Goal: Communication & Community: Answer question/provide support

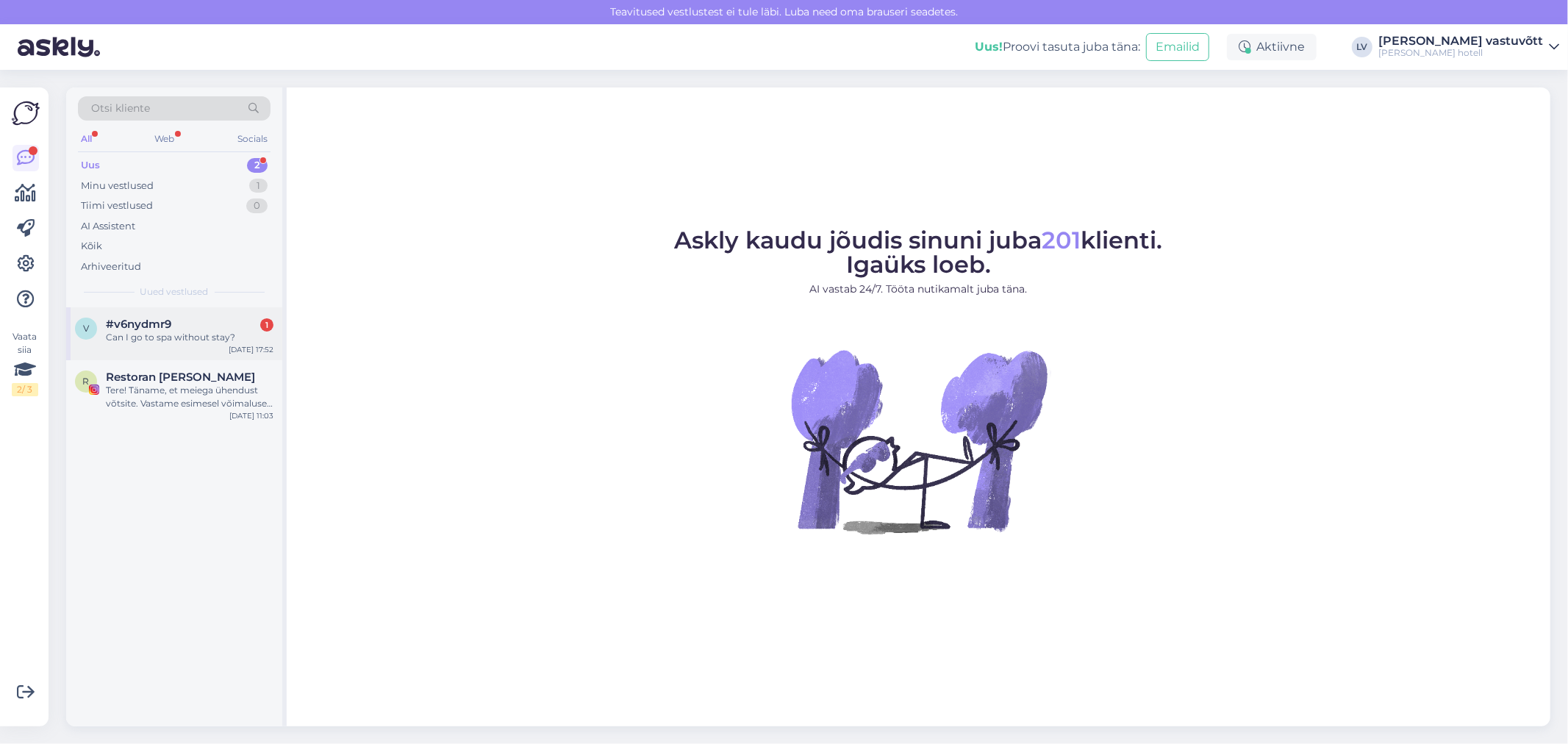
click at [173, 340] on div "Can I go to spa without stay?" at bounding box center [189, 337] width 168 height 13
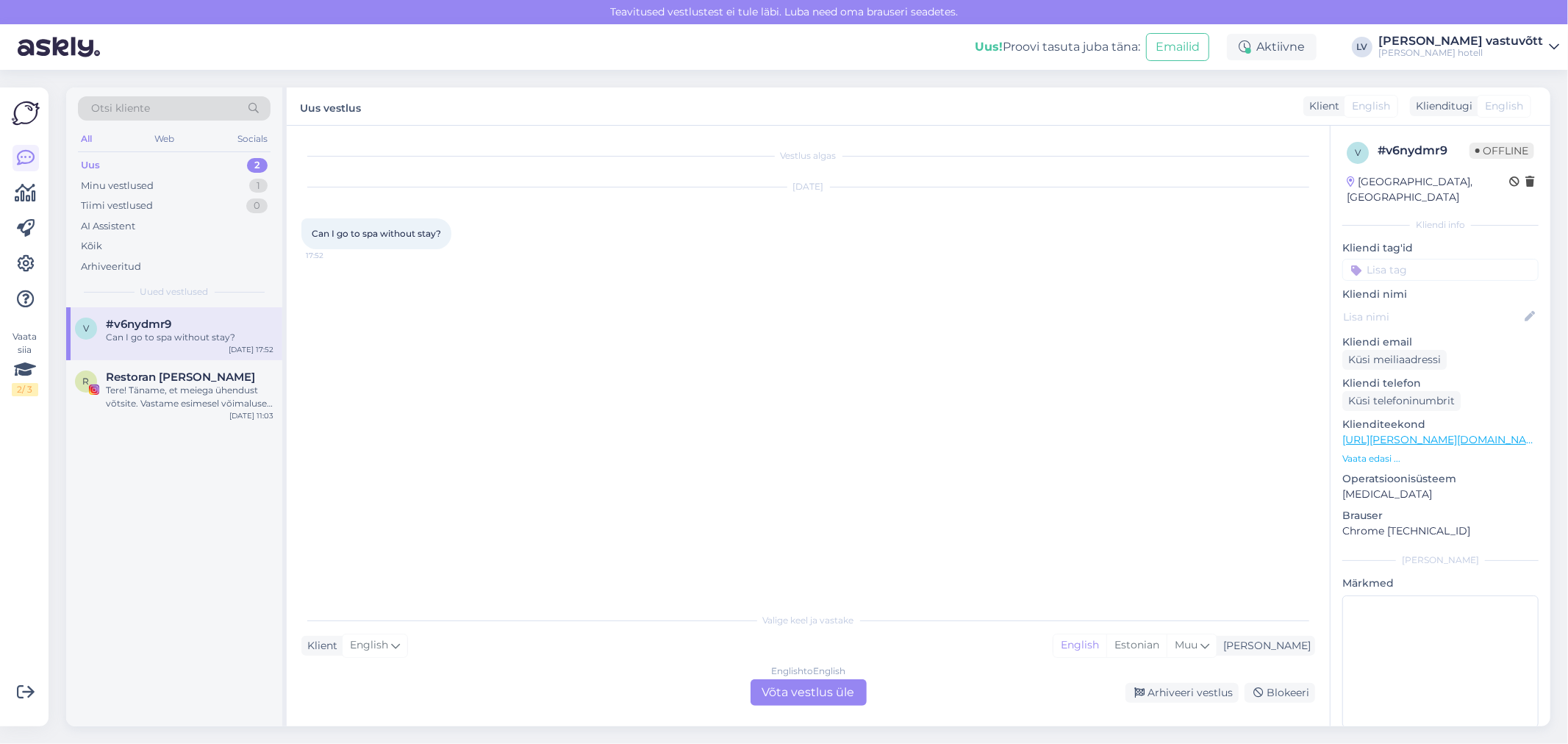
click at [813, 695] on div "English to English Võta vestlus üle" at bounding box center [808, 692] width 116 height 27
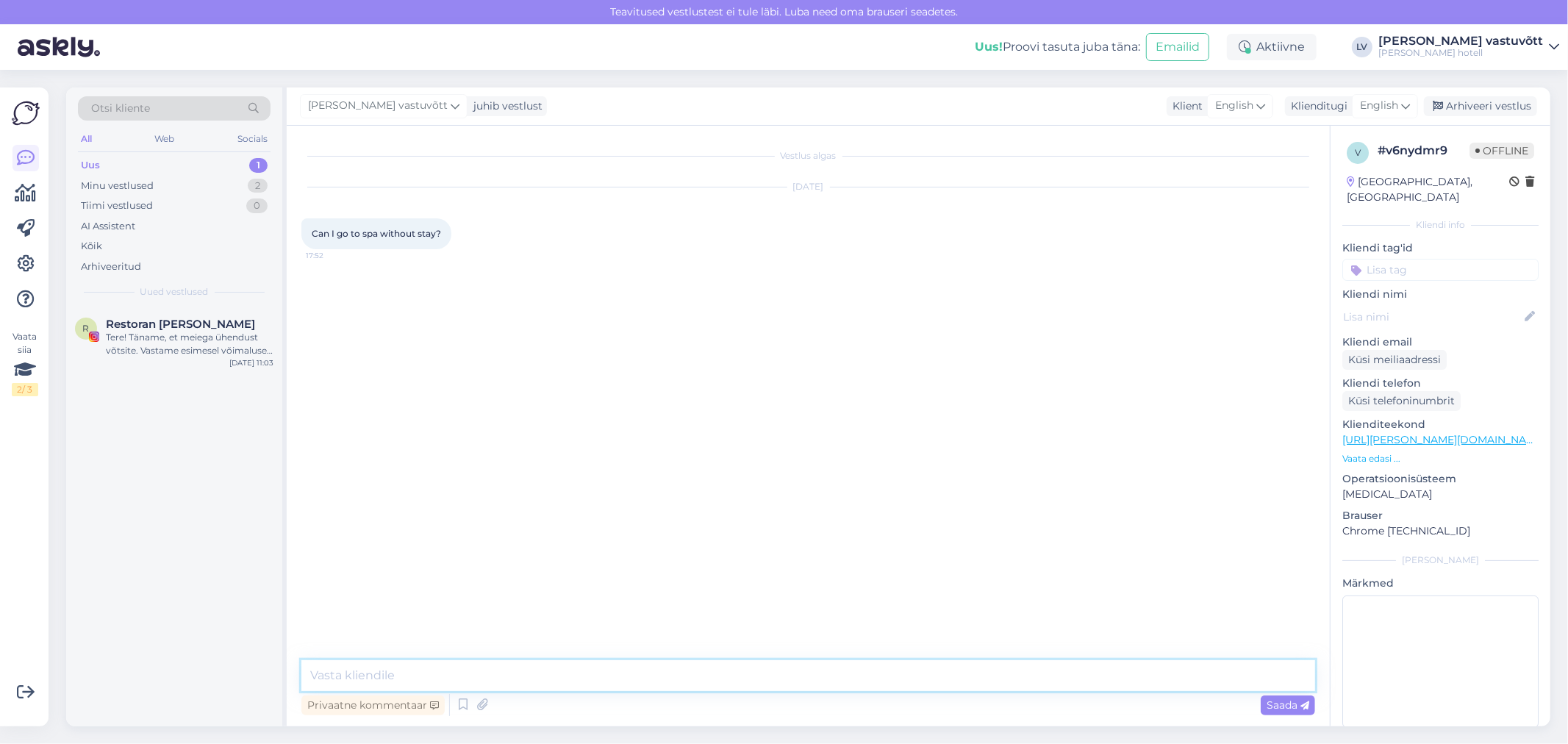
click at [350, 678] on textarea at bounding box center [808, 675] width 1014 height 31
paste textarea "Hello! We would like to know when you would like to come? We ask that customers…"
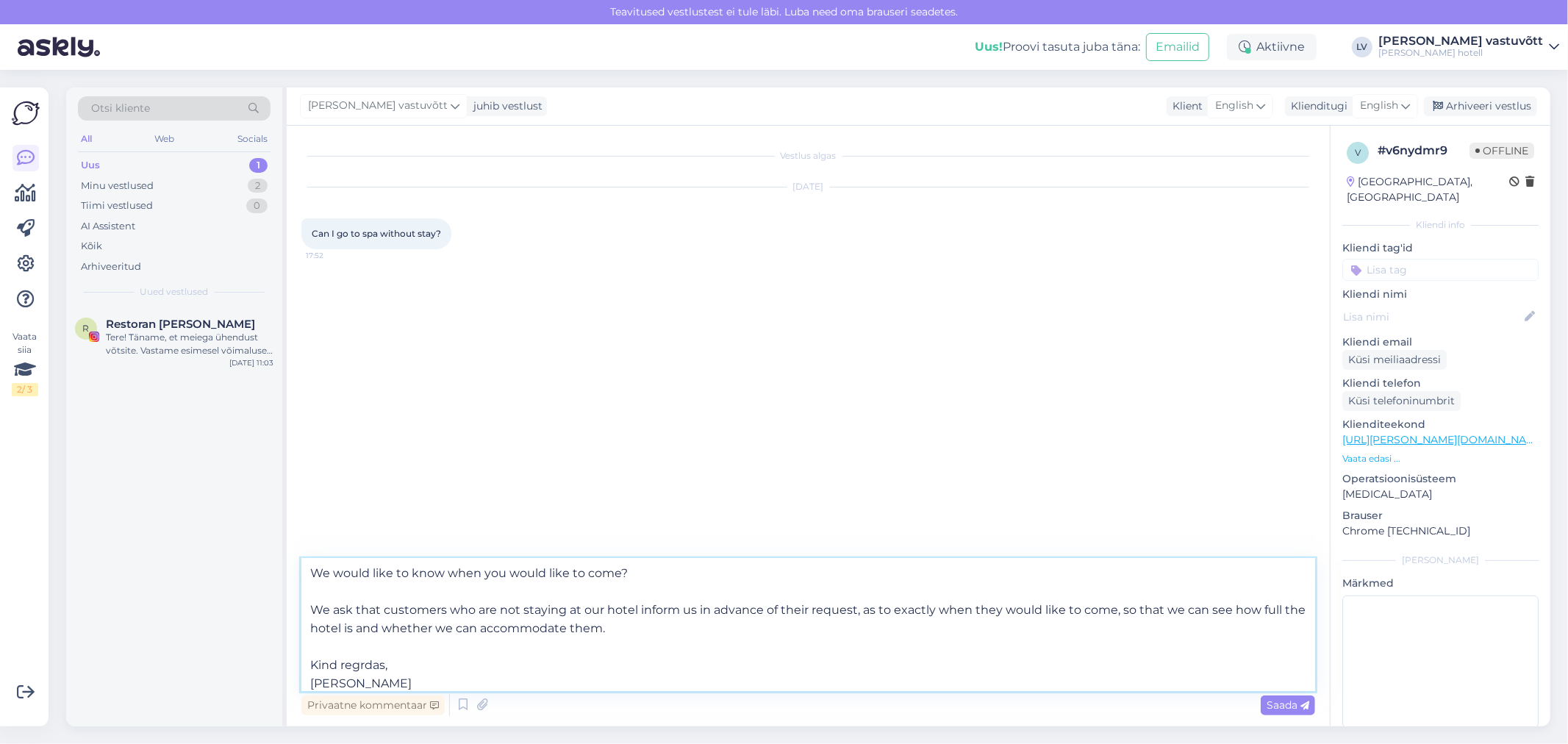
scroll to position [55, 0]
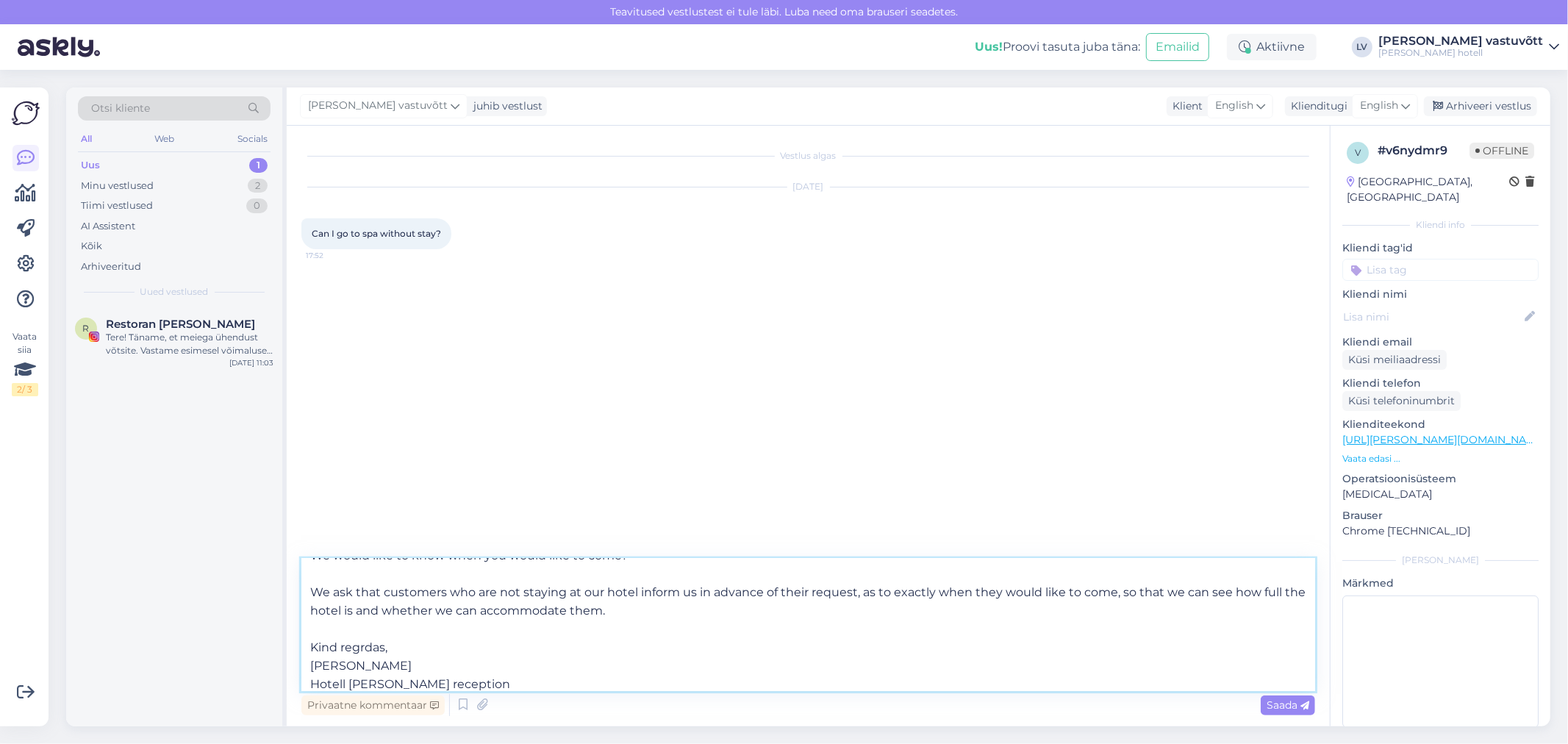
click at [442, 665] on textarea "Hello! We would like to know when you would like to come? We ask that customers…" at bounding box center [808, 624] width 1014 height 132
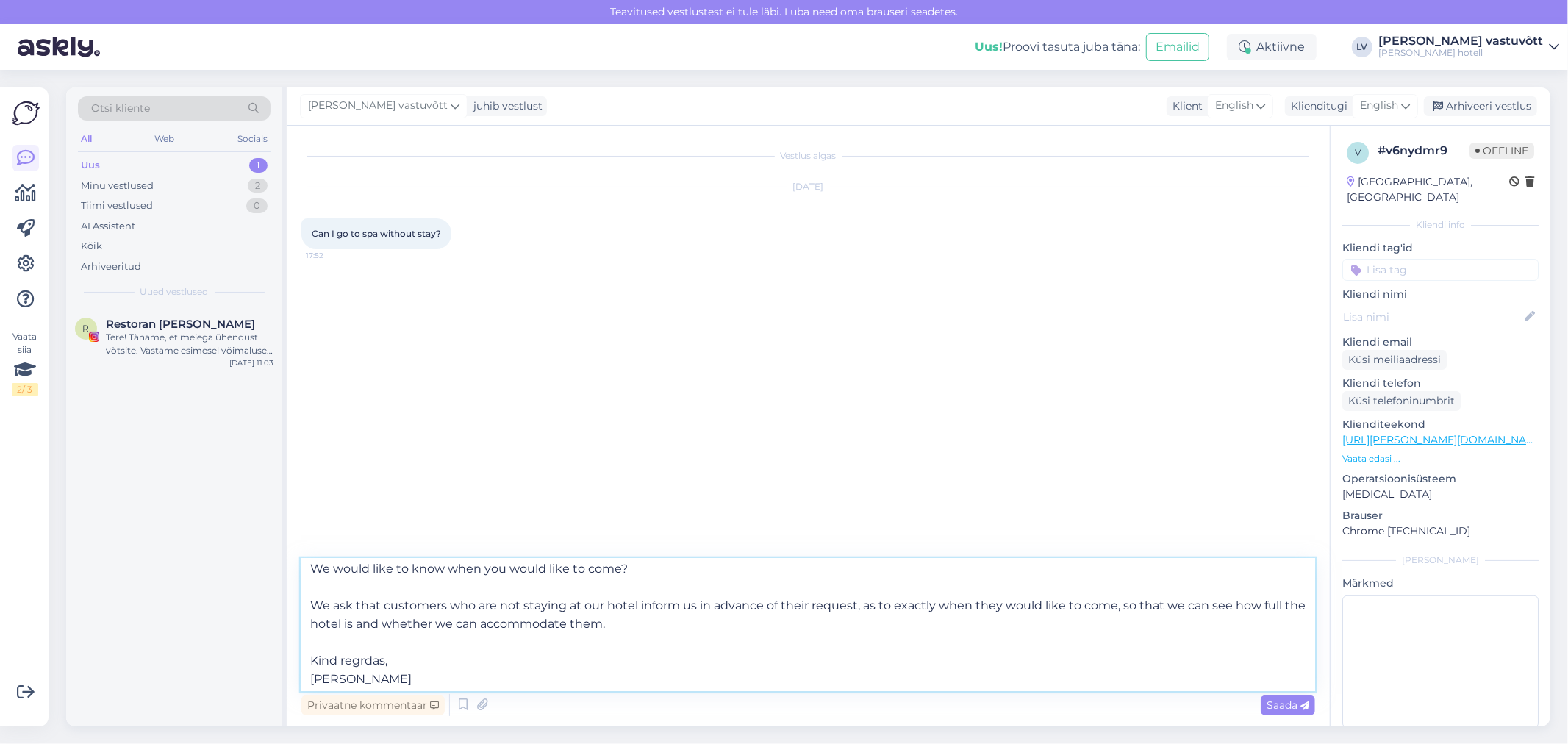
scroll to position [62, 0]
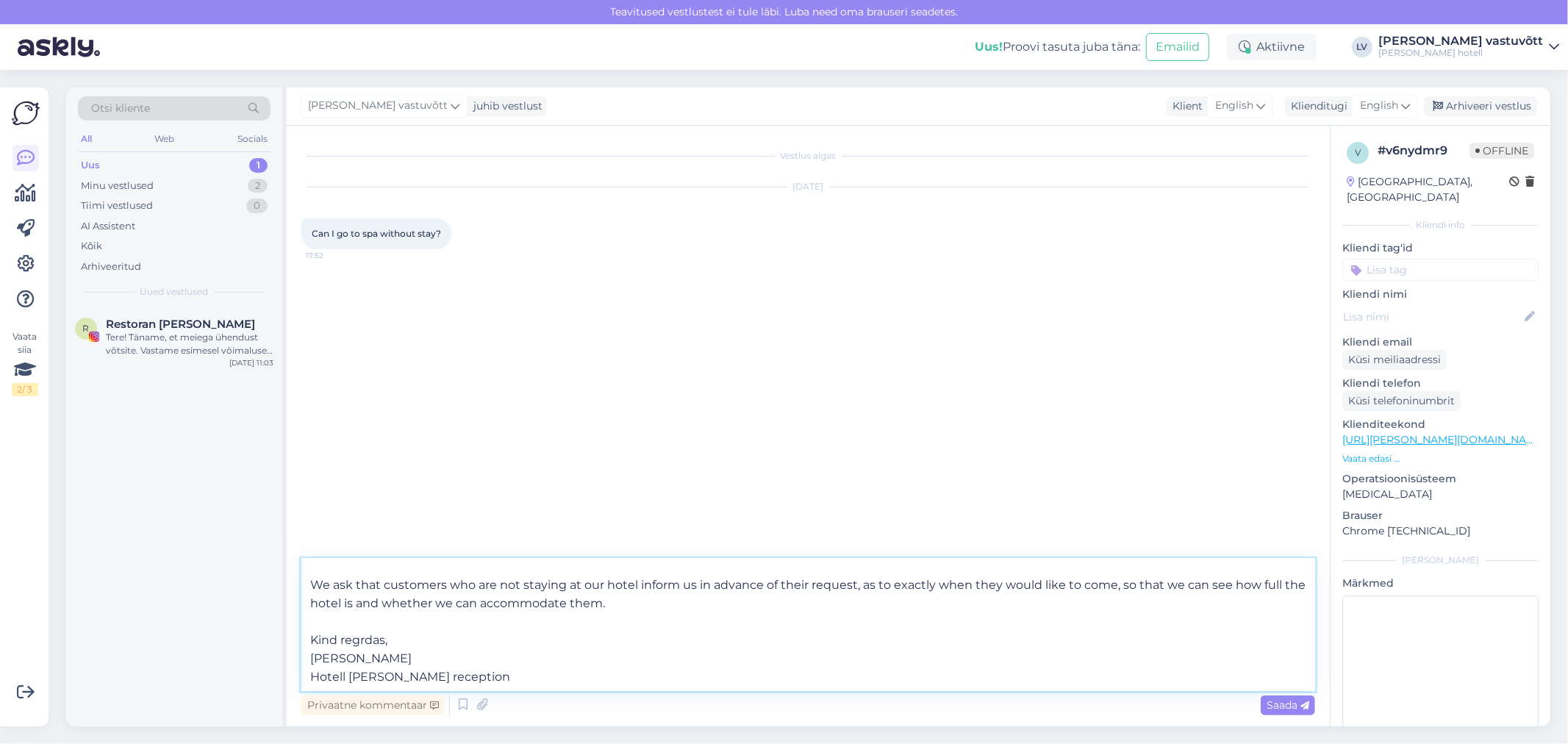
click at [638, 612] on textarea "Hello! We would like to know when you would like to come? We ask that customers…" at bounding box center [808, 624] width 1014 height 132
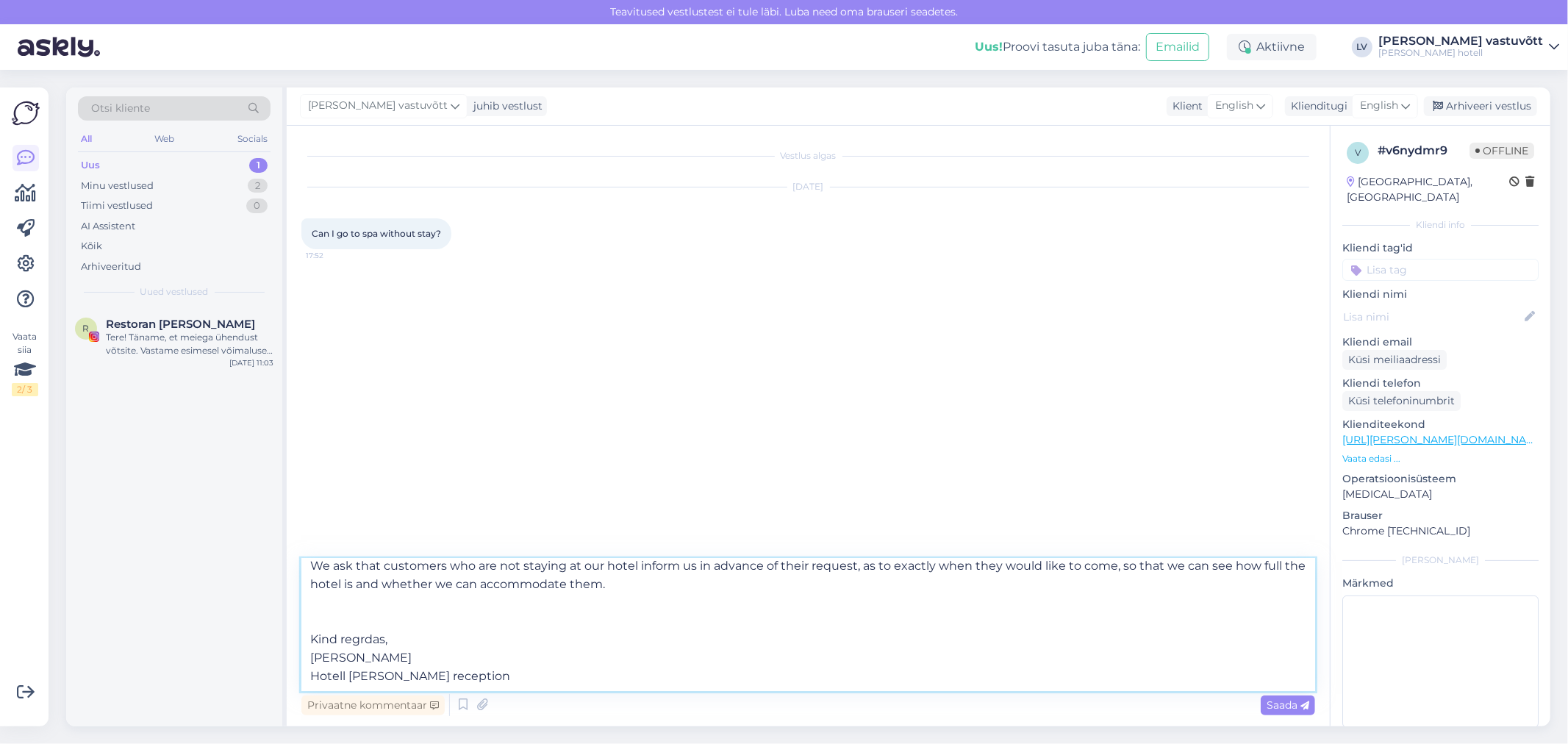
scroll to position [81, 0]
type textarea "Hello! We would like to know when you would like to come? We ask that customers…"
click at [1302, 707] on icon at bounding box center [1305, 706] width 9 height 9
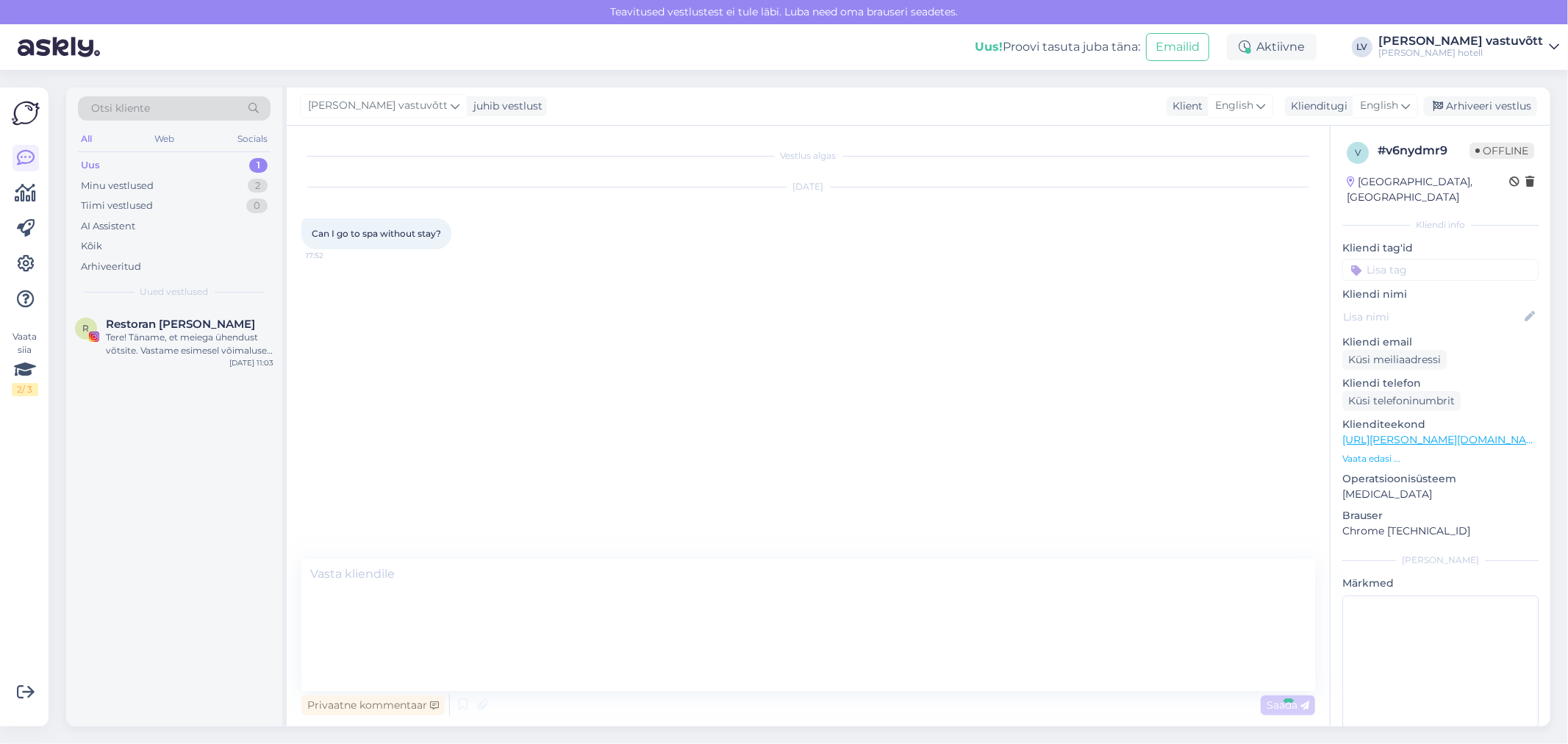
scroll to position [0, 0]
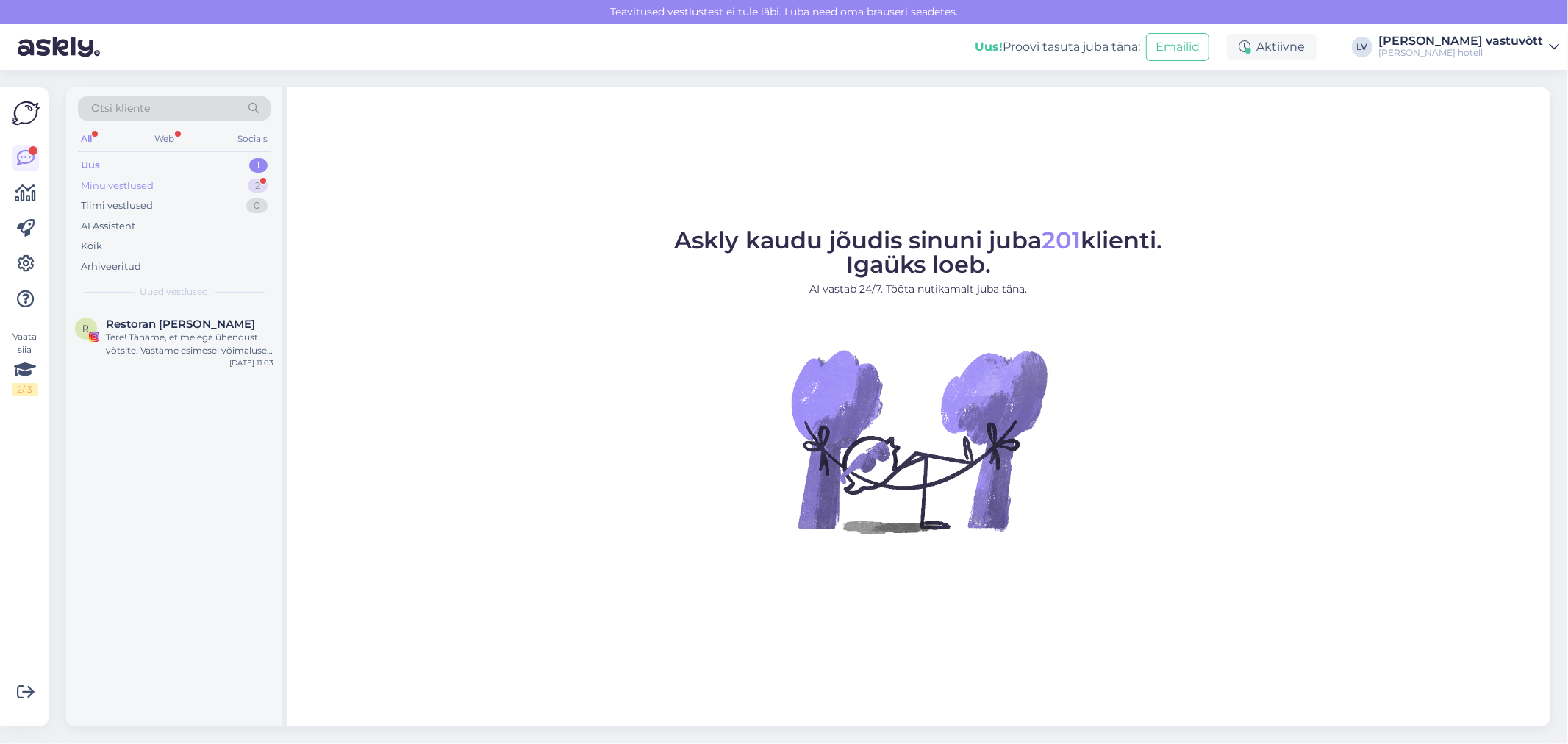
click at [195, 190] on div "Minu vestlused 2" at bounding box center [174, 186] width 193 height 20
click at [175, 341] on div "Ok Thank you." at bounding box center [189, 337] width 168 height 13
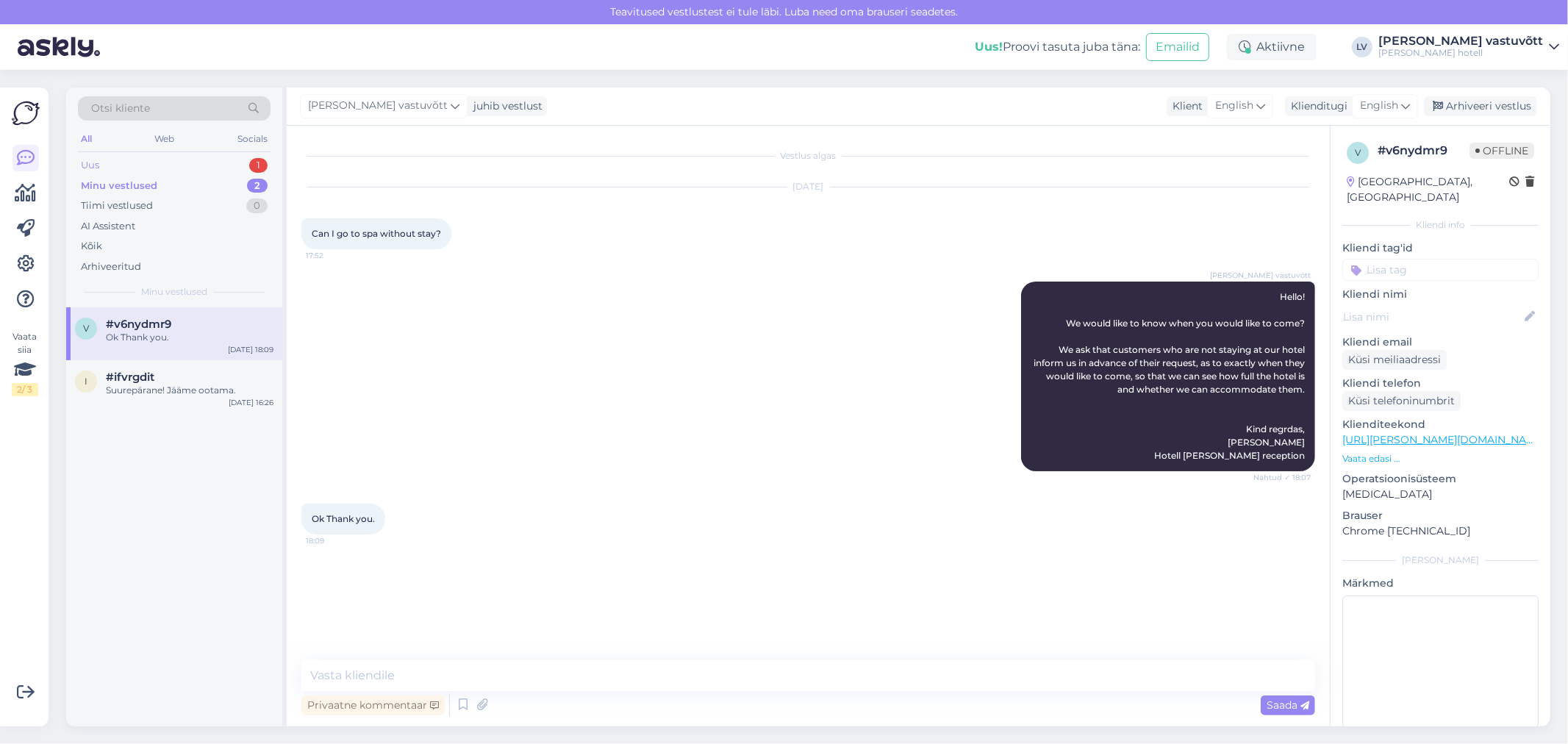
click at [137, 172] on div "Uus 1" at bounding box center [174, 165] width 193 height 20
click at [133, 184] on div "Minu vestlused" at bounding box center [117, 186] width 73 height 15
